Goal: Task Accomplishment & Management: Manage account settings

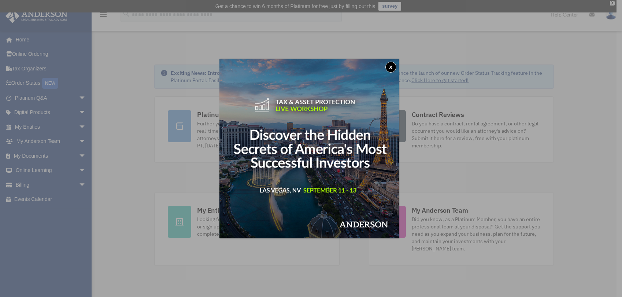
click at [392, 65] on button "x" at bounding box center [390, 67] width 11 height 11
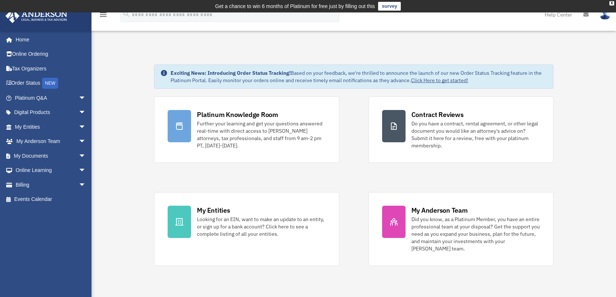
click at [585, 16] on icon at bounding box center [586, 14] width 5 height 5
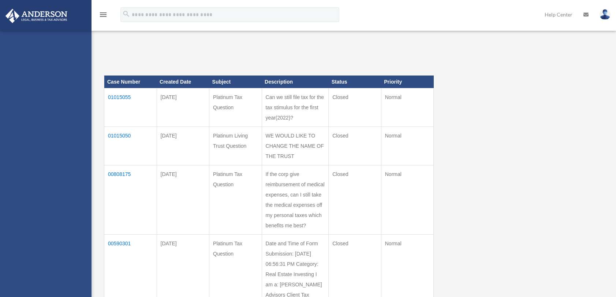
click at [388, 5] on div "menu search Site Menu add mtogami@yahoo.com My Profile Reset Password Logout He…" at bounding box center [307, 17] width 605 height 25
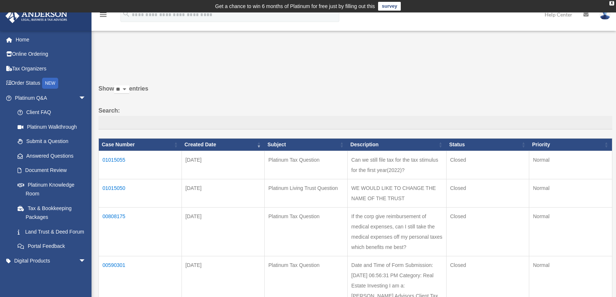
click at [587, 15] on icon at bounding box center [586, 14] width 5 height 5
click at [603, 17] on img at bounding box center [605, 14] width 11 height 11
click at [585, 15] on icon at bounding box center [586, 14] width 5 height 5
click at [604, 18] on img at bounding box center [605, 14] width 11 height 11
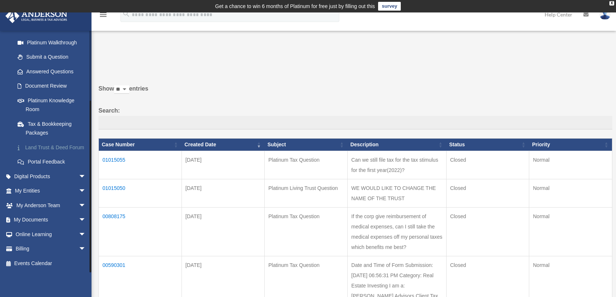
scroll to position [93, 0]
click at [42, 79] on link "Document Review" at bounding box center [53, 86] width 87 height 15
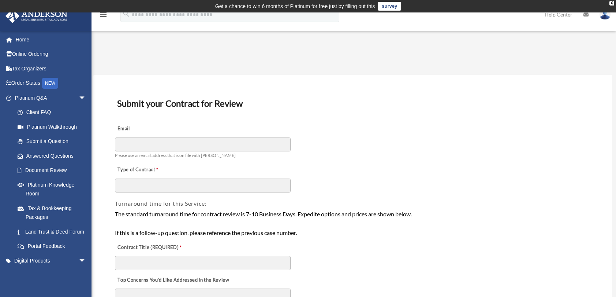
click at [605, 18] on img at bounding box center [605, 14] width 11 height 11
click at [605, 17] on img at bounding box center [605, 14] width 11 height 11
click at [600, 17] on img at bounding box center [605, 14] width 11 height 11
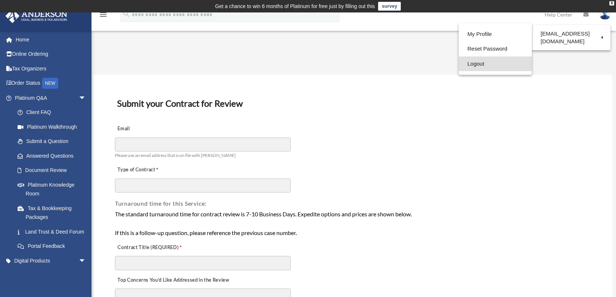
click at [483, 66] on link "Logout" at bounding box center [495, 63] width 73 height 15
